Goal: Navigation & Orientation: Find specific page/section

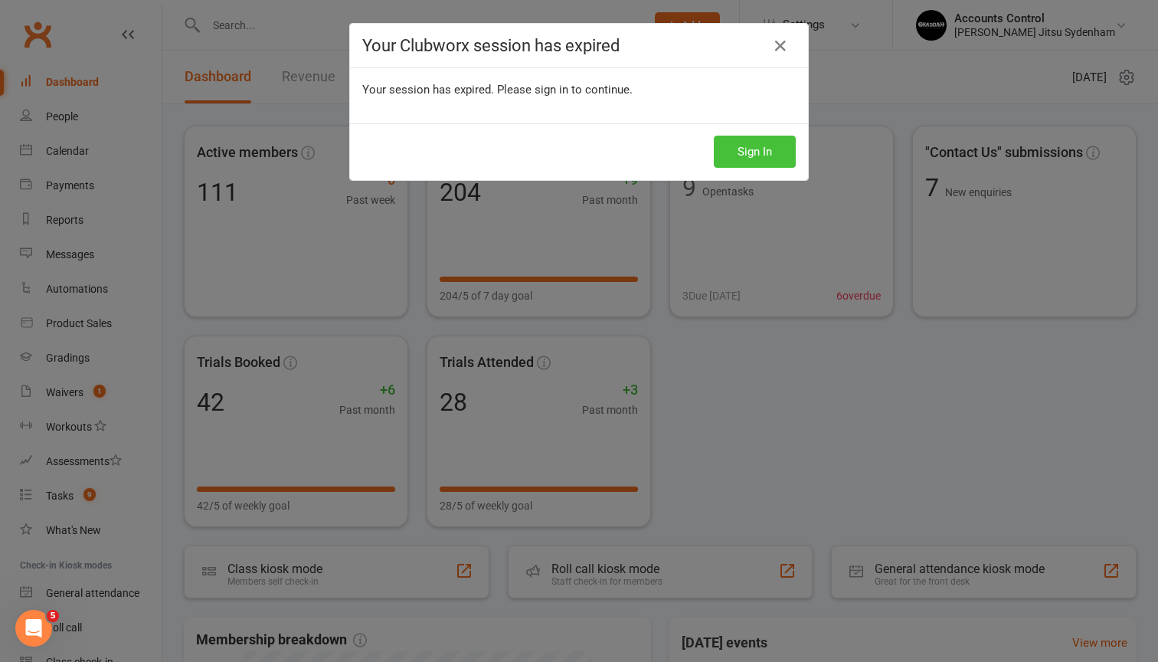
click at [752, 143] on button "Sign In" at bounding box center [755, 152] width 82 height 32
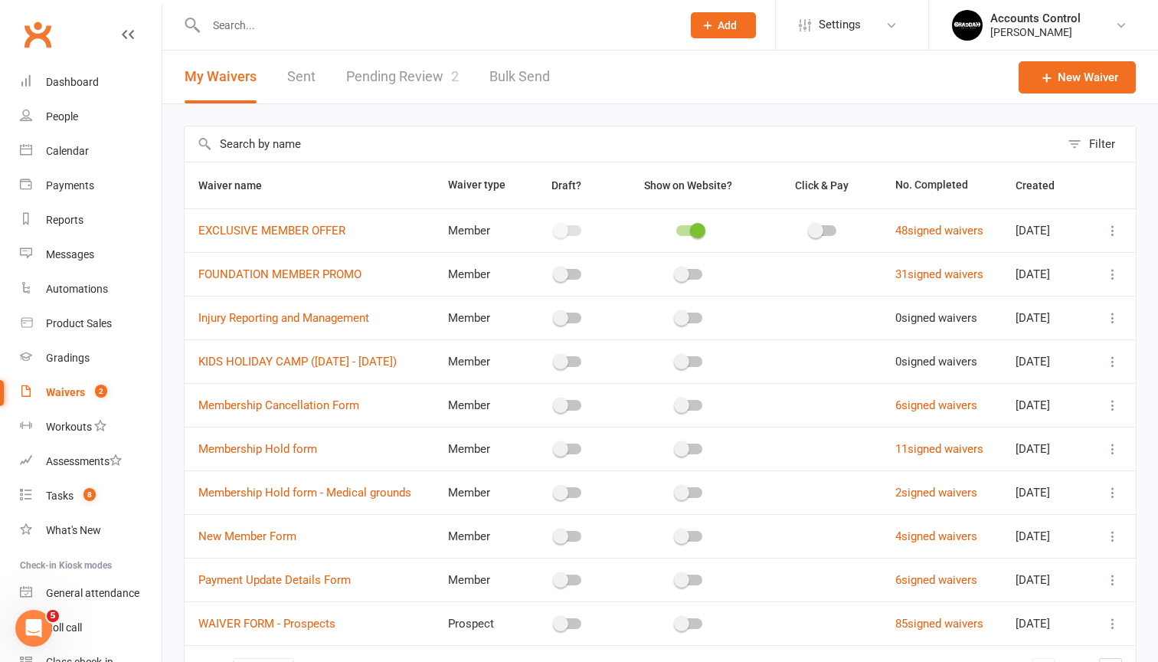
click at [426, 77] on link "Pending Review 2" at bounding box center [402, 77] width 113 height 53
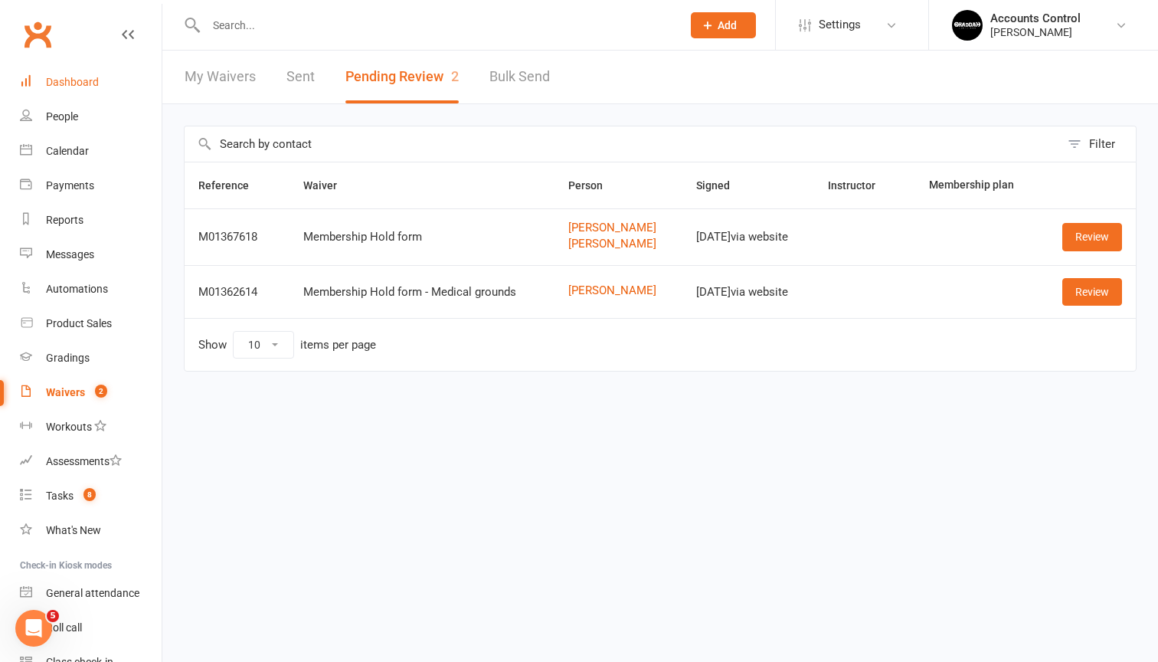
click at [64, 80] on div "Dashboard" at bounding box center [72, 82] width 53 height 12
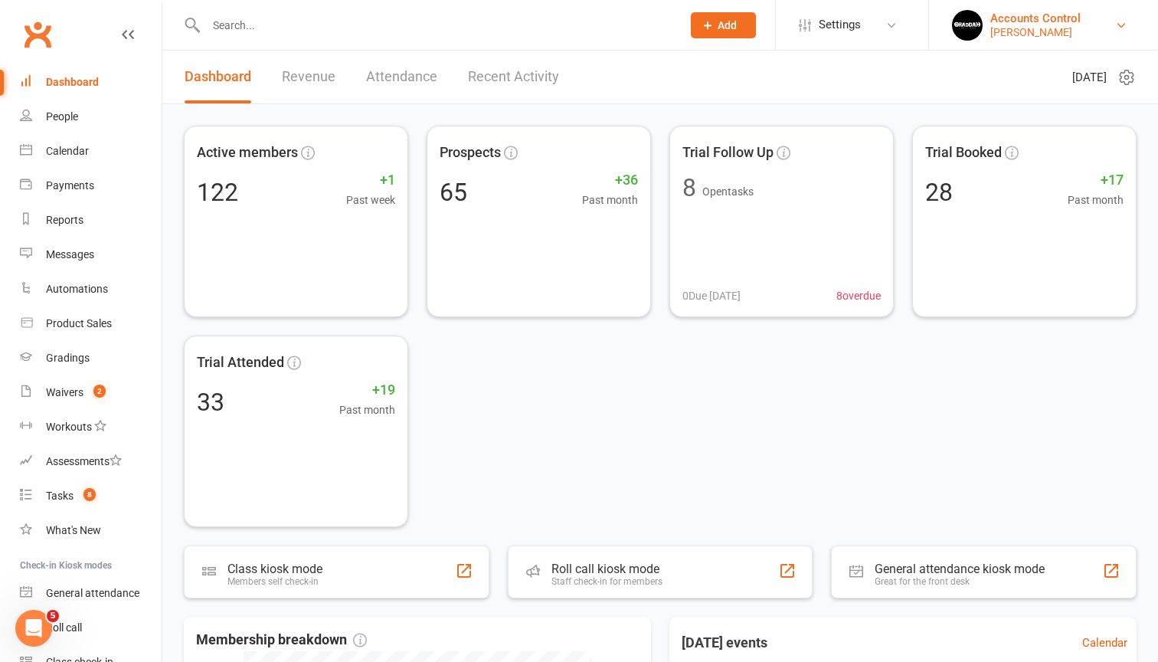
click at [1062, 23] on div "Accounts Control" at bounding box center [1035, 18] width 90 height 14
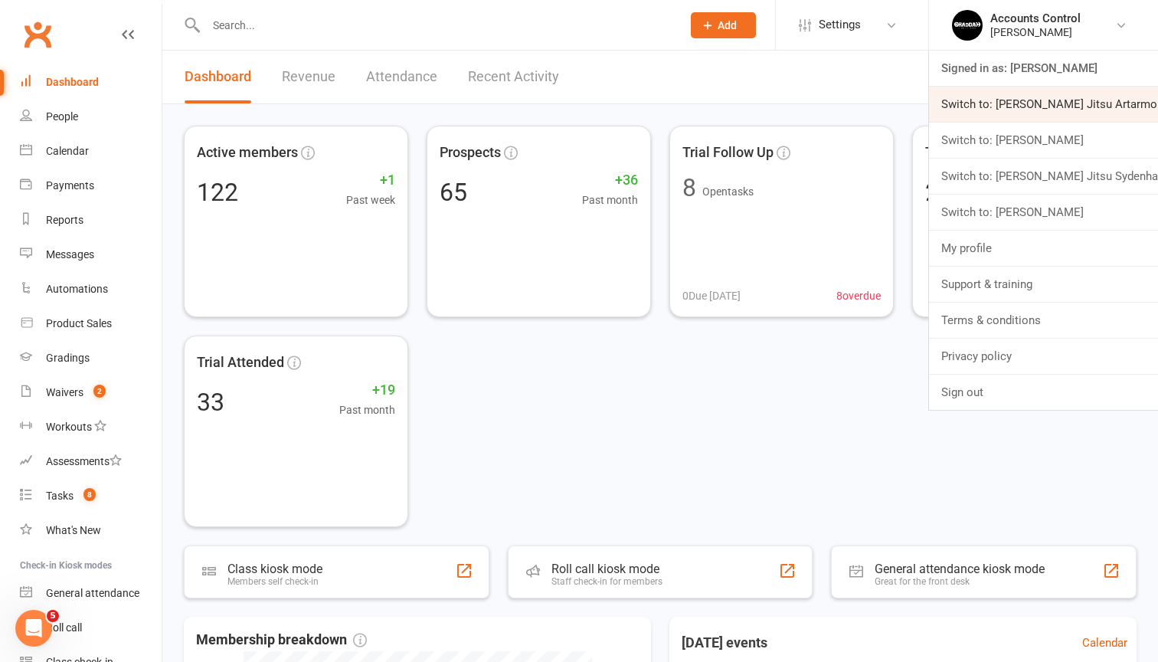
click at [1045, 107] on link "Switch to: [PERSON_NAME] Jitsu Artarmon" at bounding box center [1043, 104] width 229 height 35
